Goal: Contribute content

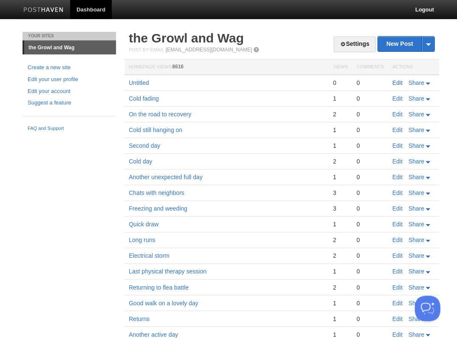
click at [395, 81] on link "Edit" at bounding box center [397, 82] width 10 height 7
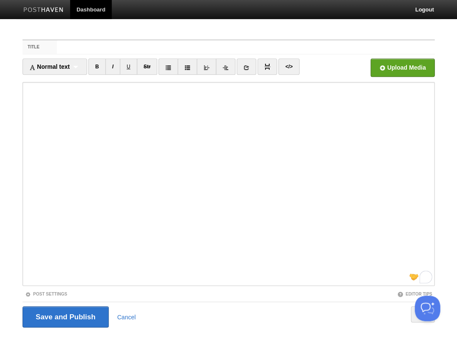
click at [52, 47] on label "Title" at bounding box center [40, 47] width 34 height 14
click at [57, 47] on input "Title" at bounding box center [246, 47] width 378 height 14
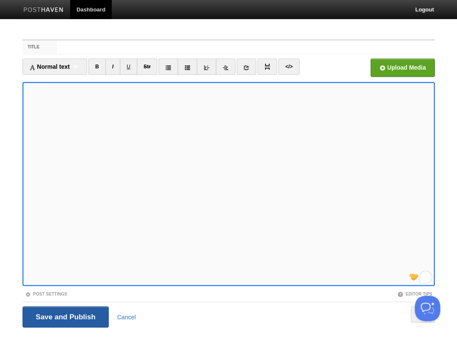
click at [65, 316] on input "Save and Publish" at bounding box center [66, 316] width 86 height 21
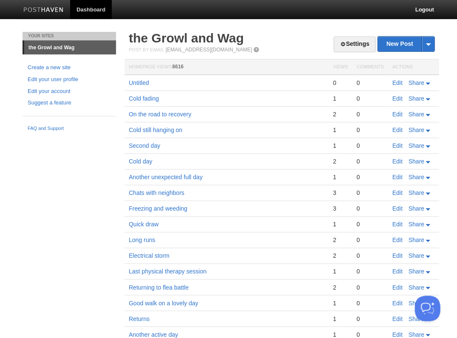
click at [394, 82] on link "Edit" at bounding box center [397, 82] width 10 height 7
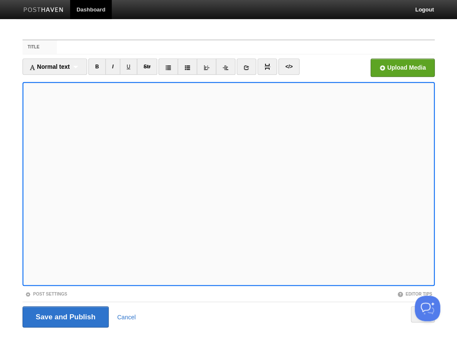
scroll to position [5, 0]
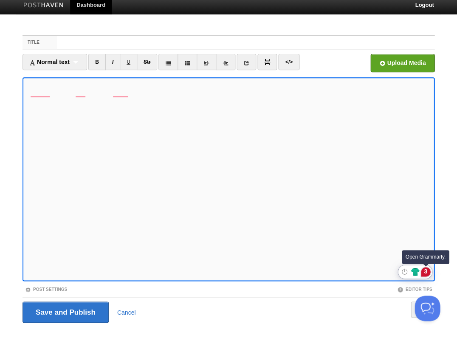
click at [425, 270] on div "3" at bounding box center [425, 271] width 9 height 9
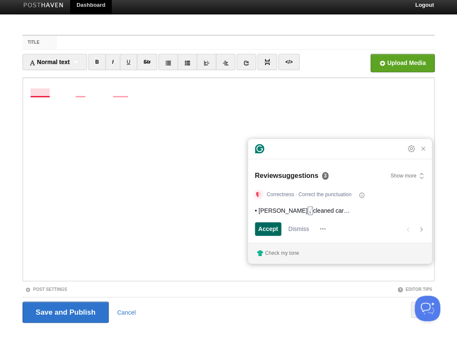
click at [271, 229] on span "Accept" at bounding box center [268, 228] width 20 height 9
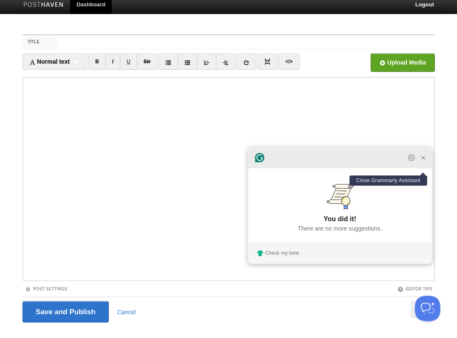
click at [423, 159] on icon "Close Grammarly Assistant" at bounding box center [422, 157] width 3 height 3
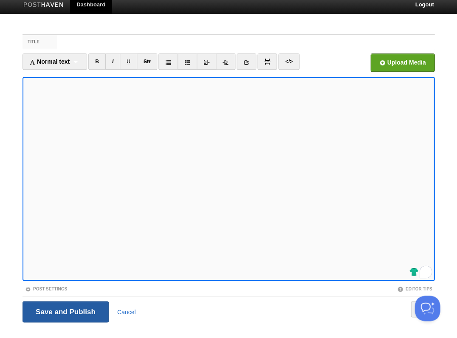
click at [65, 311] on input "Save and Publish" at bounding box center [66, 311] width 86 height 21
